Goal: Task Accomplishment & Management: Complete application form

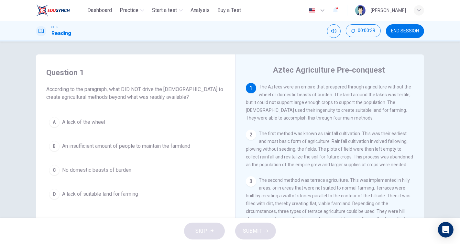
click at [90, 147] on span "An insufficient amount of people to maintain the farmland" at bounding box center [126, 146] width 128 height 8
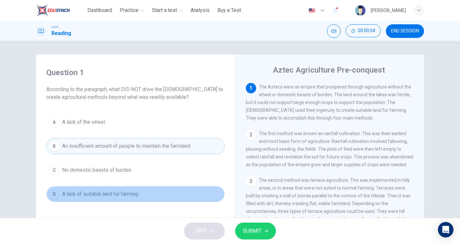
click at [128, 192] on span "A lack of suitable land for farming" at bounding box center [100, 194] width 76 height 8
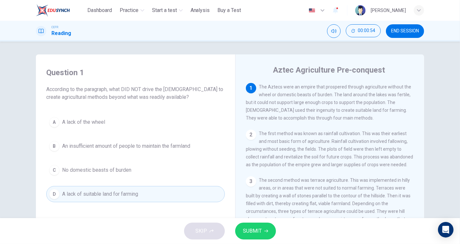
click at [255, 228] on span "SUBMIT" at bounding box center [252, 230] width 19 height 9
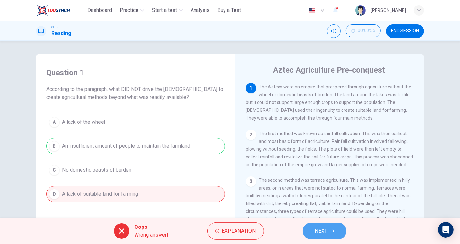
click at [338, 232] on button "NEXT" at bounding box center [325, 230] width 44 height 17
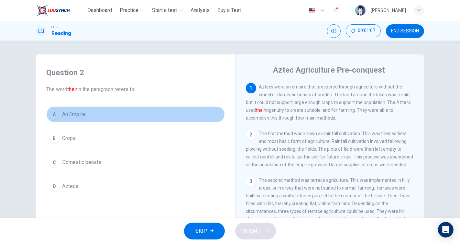
drag, startPoint x: 80, startPoint y: 111, endPoint x: 92, endPoint y: 136, distance: 27.5
click at [79, 111] on span "An Empire" at bounding box center [73, 114] width 23 height 8
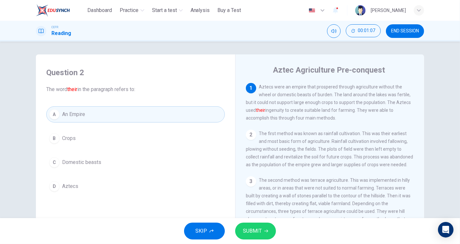
click at [252, 226] on span "SUBMIT" at bounding box center [252, 230] width 19 height 9
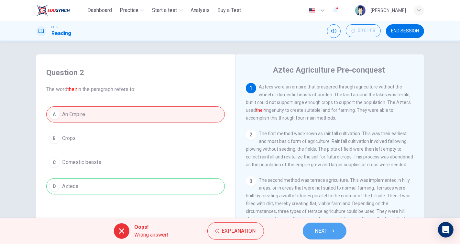
click at [314, 224] on button "NEXT" at bounding box center [325, 230] width 44 height 17
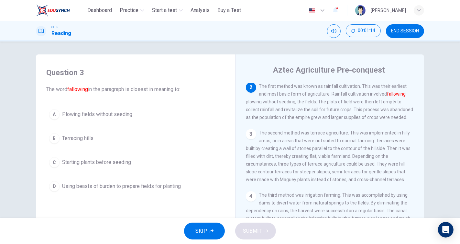
scroll to position [36, 0]
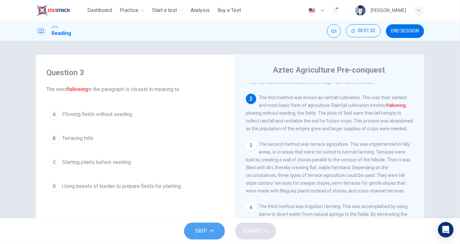
click at [214, 227] on button "SKIP" at bounding box center [204, 230] width 41 height 17
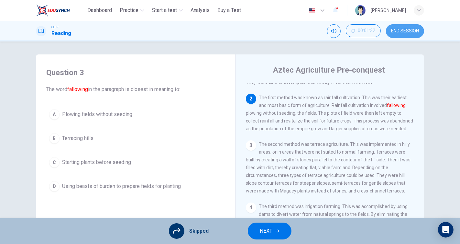
click at [398, 32] on span "END SESSION" at bounding box center [405, 30] width 28 height 5
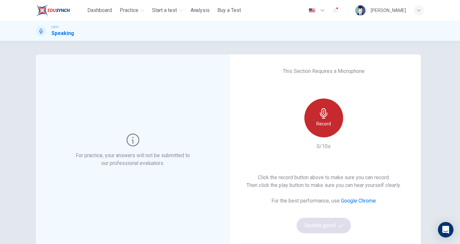
click at [340, 114] on div "Record" at bounding box center [323, 117] width 39 height 39
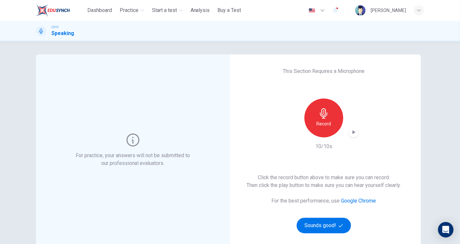
click at [353, 132] on icon "button" at bounding box center [354, 132] width 3 height 4
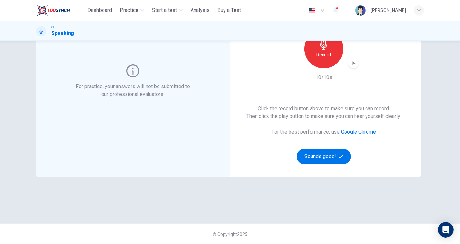
scroll to position [33, 0]
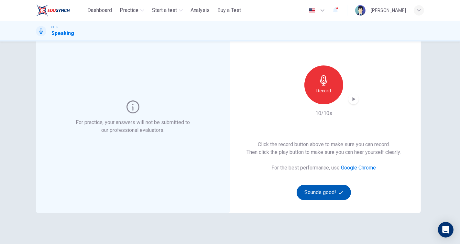
click at [329, 191] on button "Sounds good!" at bounding box center [324, 192] width 54 height 16
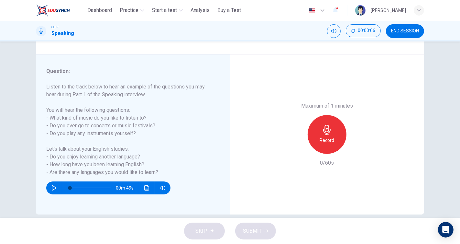
scroll to position [72, 0]
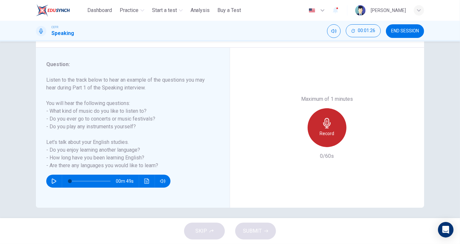
click at [325, 130] on h6 "Record" at bounding box center [327, 133] width 15 height 8
click at [325, 130] on h6 "Stop" at bounding box center [327, 133] width 10 height 8
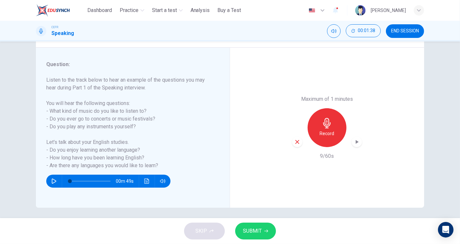
click at [298, 142] on icon "button" at bounding box center [297, 142] width 6 height 6
click at [313, 134] on div "Record" at bounding box center [327, 127] width 39 height 39
click at [354, 144] on icon "button" at bounding box center [356, 141] width 6 height 6
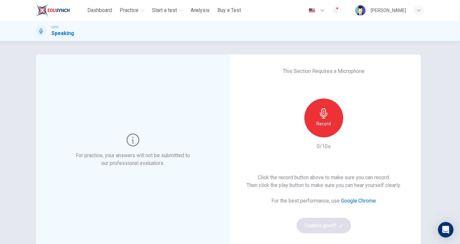
click at [330, 125] on div "Record" at bounding box center [323, 117] width 39 height 39
click at [352, 134] on icon "button" at bounding box center [353, 132] width 6 height 6
click at [324, 222] on button "Sounds good!" at bounding box center [324, 225] width 54 height 16
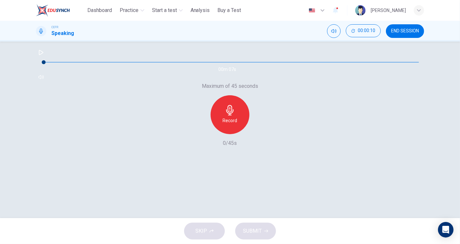
scroll to position [36, 0]
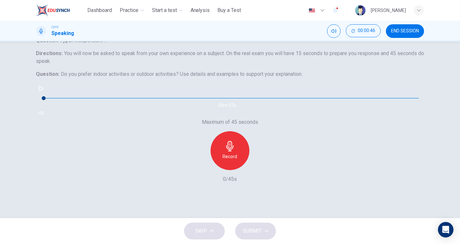
click at [228, 170] on div "Record" at bounding box center [230, 150] width 39 height 39
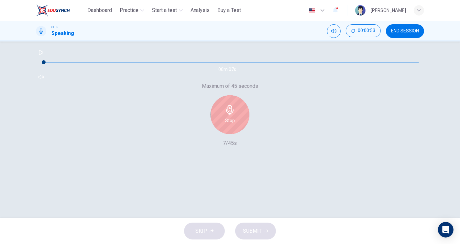
click at [210, 134] on div "Stop" at bounding box center [230, 114] width 70 height 39
click at [218, 134] on div "Stop" at bounding box center [230, 114] width 39 height 39
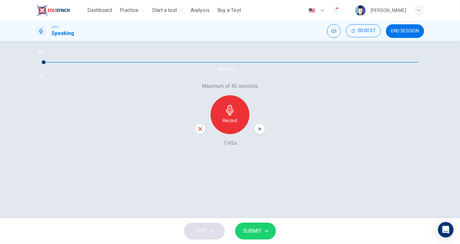
click at [197, 134] on div "button" at bounding box center [200, 129] width 10 height 10
click at [224, 134] on div "Record" at bounding box center [230, 114] width 39 height 39
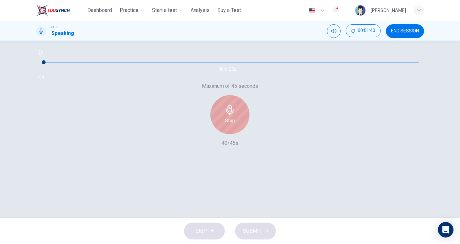
click at [224, 134] on div "Stop" at bounding box center [230, 114] width 39 height 39
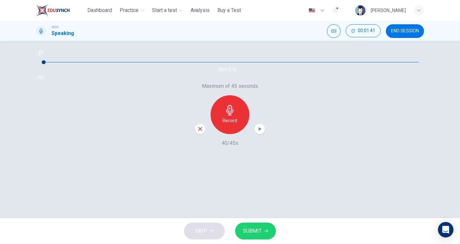
click at [259, 147] on div "Maximum of 45 seconds Record 40/45s" at bounding box center [230, 114] width 388 height 65
click at [259, 132] on icon "button" at bounding box center [259, 128] width 6 height 6
click at [251, 229] on span "SUBMIT" at bounding box center [252, 230] width 19 height 9
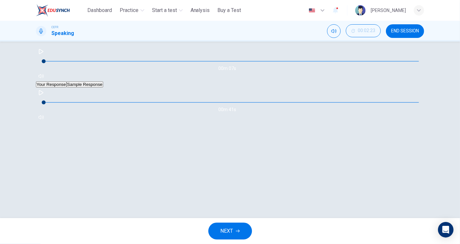
scroll to position [74, 0]
click at [103, 86] on button "Sample Response" at bounding box center [85, 83] width 37 height 6
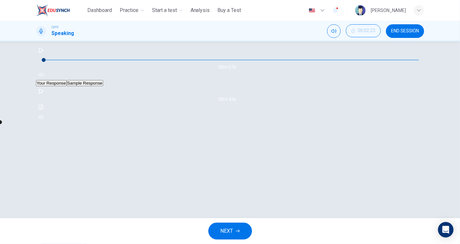
click at [43, 94] on icon "button" at bounding box center [41, 91] width 5 height 5
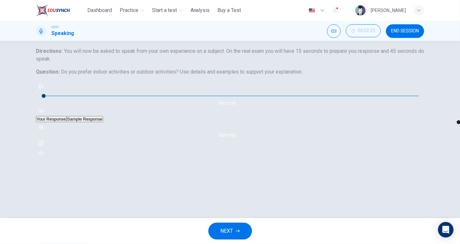
type input "*"
click at [240, 222] on button "NEXT" at bounding box center [230, 230] width 44 height 17
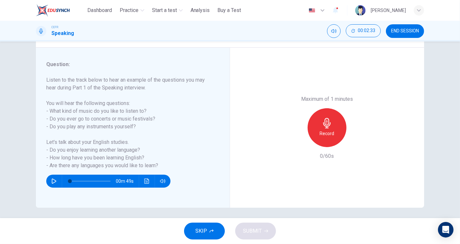
scroll to position [74, 0]
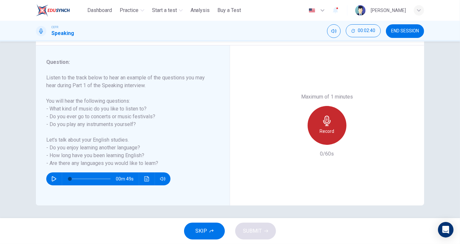
click at [314, 120] on div "Record" at bounding box center [327, 125] width 39 height 39
click at [330, 130] on div "Stop" at bounding box center [327, 125] width 39 height 39
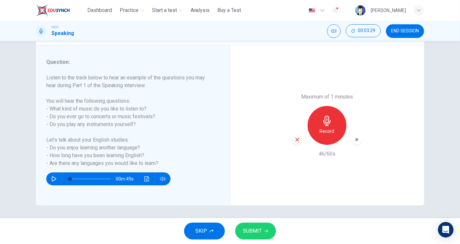
click at [295, 141] on icon "button" at bounding box center [297, 139] width 4 height 4
click at [317, 113] on div "Record" at bounding box center [327, 125] width 39 height 39
click at [356, 139] on icon "button" at bounding box center [357, 139] width 3 height 4
click at [292, 141] on div "button" at bounding box center [297, 139] width 10 height 10
click at [332, 128] on h6 "Record" at bounding box center [327, 131] width 15 height 8
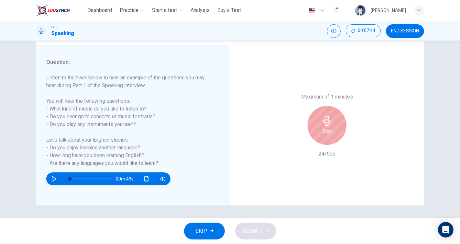
click at [336, 118] on div "Stop" at bounding box center [327, 125] width 39 height 39
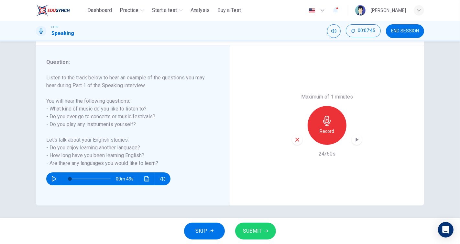
click at [296, 138] on icon "button" at bounding box center [297, 139] width 4 height 4
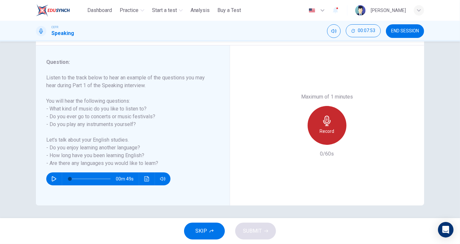
click at [336, 134] on div "Record" at bounding box center [327, 125] width 39 height 39
click at [319, 128] on div "Stop" at bounding box center [327, 125] width 39 height 39
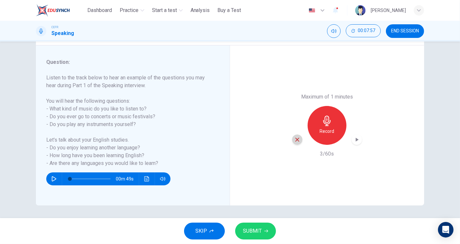
click at [292, 140] on div "button" at bounding box center [297, 139] width 10 height 10
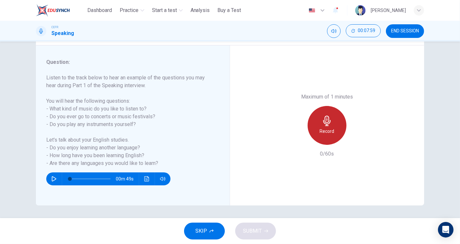
click at [329, 130] on h6 "Record" at bounding box center [327, 131] width 15 height 8
click at [329, 130] on h6 "Stop" at bounding box center [327, 131] width 10 height 8
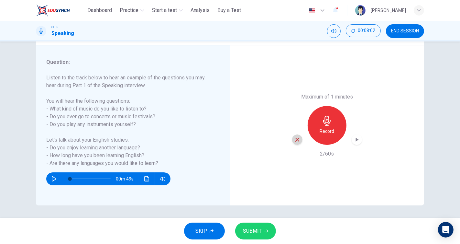
click at [299, 135] on div "button" at bounding box center [297, 139] width 10 height 10
click at [323, 130] on h6 "Record" at bounding box center [327, 131] width 15 height 8
click at [358, 135] on div "button" at bounding box center [357, 139] width 10 height 10
click at [297, 139] on icon "button" at bounding box center [297, 139] width 6 height 6
click at [324, 128] on h6 "Record" at bounding box center [327, 131] width 15 height 8
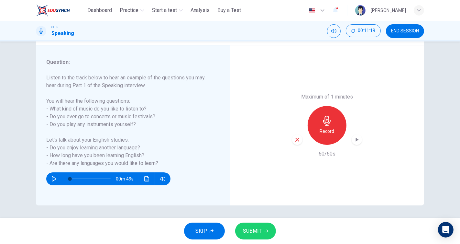
click at [355, 142] on icon "button" at bounding box center [356, 139] width 6 height 6
click at [296, 138] on icon "button" at bounding box center [297, 139] width 6 height 6
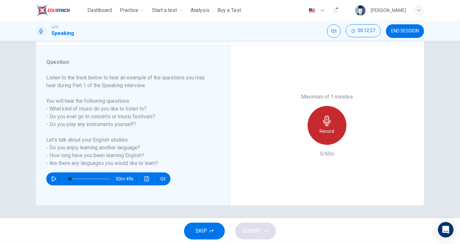
click at [309, 126] on div "Record" at bounding box center [327, 125] width 39 height 39
click at [309, 126] on div "Stop" at bounding box center [327, 125] width 39 height 39
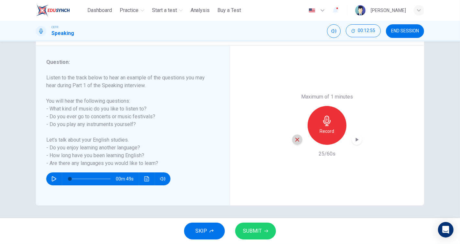
click at [294, 137] on icon "button" at bounding box center [297, 139] width 6 height 6
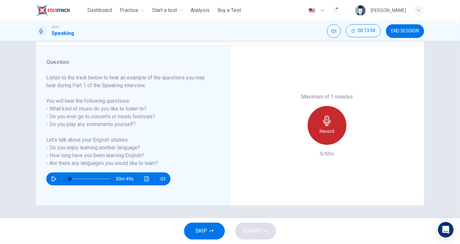
click at [326, 122] on icon "button" at bounding box center [326, 120] width 7 height 10
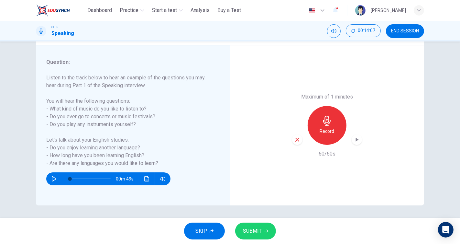
click at [356, 139] on icon "button" at bounding box center [357, 139] width 3 height 4
click at [242, 223] on button "SUBMIT" at bounding box center [255, 230] width 41 height 17
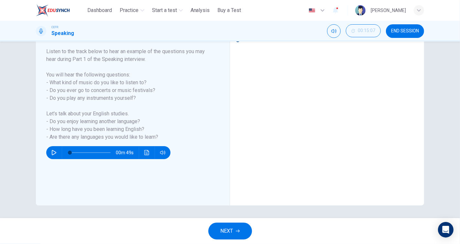
click at [297, 25] on button "Sample Response" at bounding box center [279, 22] width 37 height 6
click at [238, 33] on icon "button" at bounding box center [235, 30] width 5 height 5
type input "*"
click at [237, 229] on icon "button" at bounding box center [238, 231] width 4 height 4
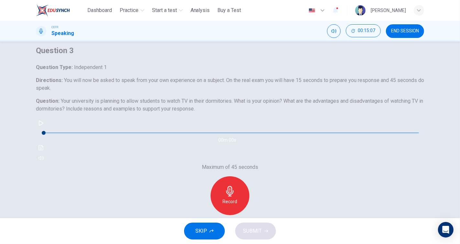
scroll to position [36, 0]
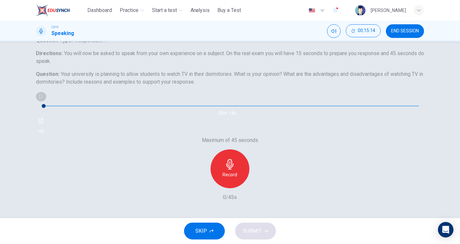
click at [44, 99] on icon "button" at bounding box center [40, 95] width 5 height 5
type input "*"
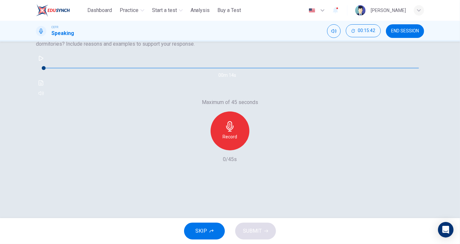
scroll to position [74, 0]
click at [223, 141] on div "Record" at bounding box center [230, 130] width 39 height 39
click at [260, 148] on icon "button" at bounding box center [259, 144] width 6 height 6
click at [200, 147] on icon "button" at bounding box center [200, 145] width 4 height 4
click at [216, 150] on div "Record" at bounding box center [230, 130] width 39 height 39
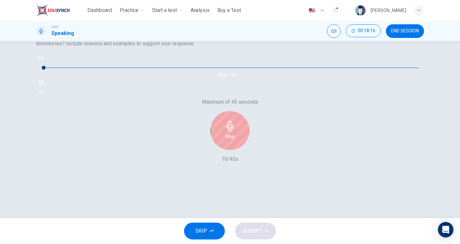
click at [202, 150] on div "Stop" at bounding box center [230, 130] width 70 height 39
click at [220, 150] on div "Stop" at bounding box center [230, 130] width 39 height 39
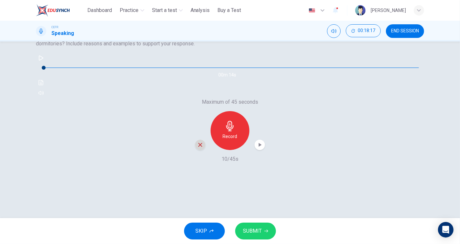
click at [201, 150] on div "button" at bounding box center [200, 144] width 10 height 10
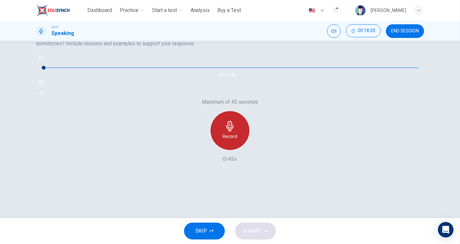
click at [221, 149] on div "Record" at bounding box center [230, 130] width 39 height 39
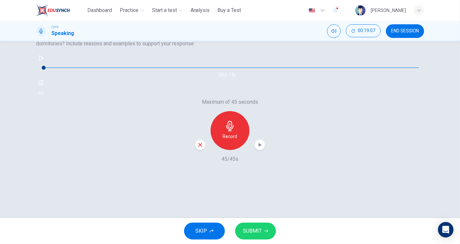
click at [253, 150] on div "Record" at bounding box center [230, 130] width 70 height 39
click at [256, 148] on icon "button" at bounding box center [259, 144] width 6 height 6
click at [256, 231] on span "SUBMIT" at bounding box center [252, 230] width 19 height 9
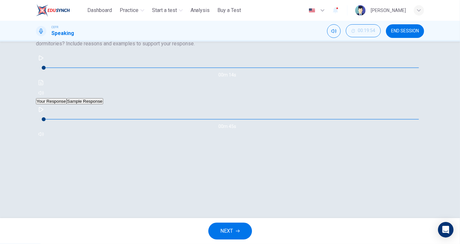
click at [92, 104] on button "Sample Response" at bounding box center [85, 101] width 37 height 6
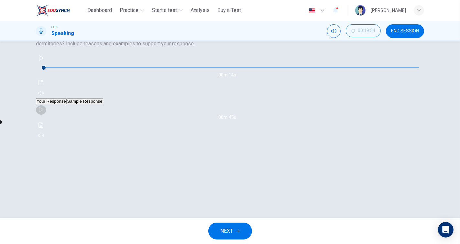
click at [46, 114] on button "button" at bounding box center [41, 109] width 10 height 10
type input "*"
click at [221, 229] on span "NEXT" at bounding box center [227, 230] width 13 height 9
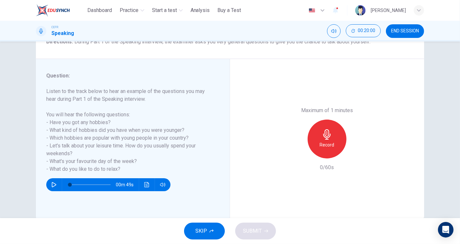
scroll to position [72, 0]
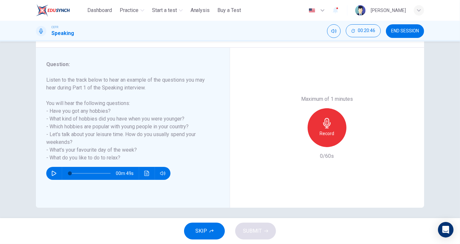
click at [51, 172] on icon "button" at bounding box center [53, 172] width 5 height 5
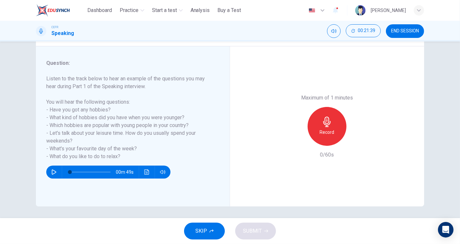
scroll to position [74, 0]
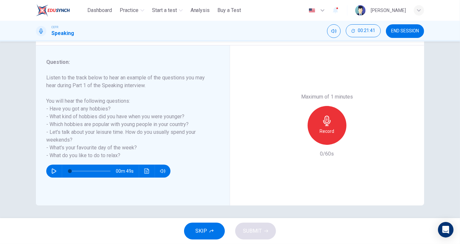
click at [53, 170] on icon "button" at bounding box center [54, 170] width 5 height 5
type input "*"
click at [399, 25] on button "END SESSION" at bounding box center [405, 31] width 38 height 14
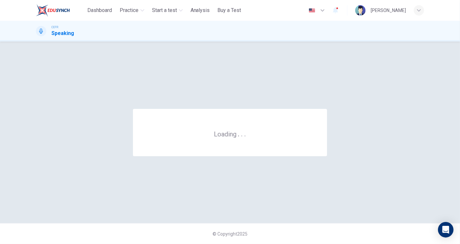
scroll to position [0, 0]
